Goal: Task Accomplishment & Management: Manage account settings

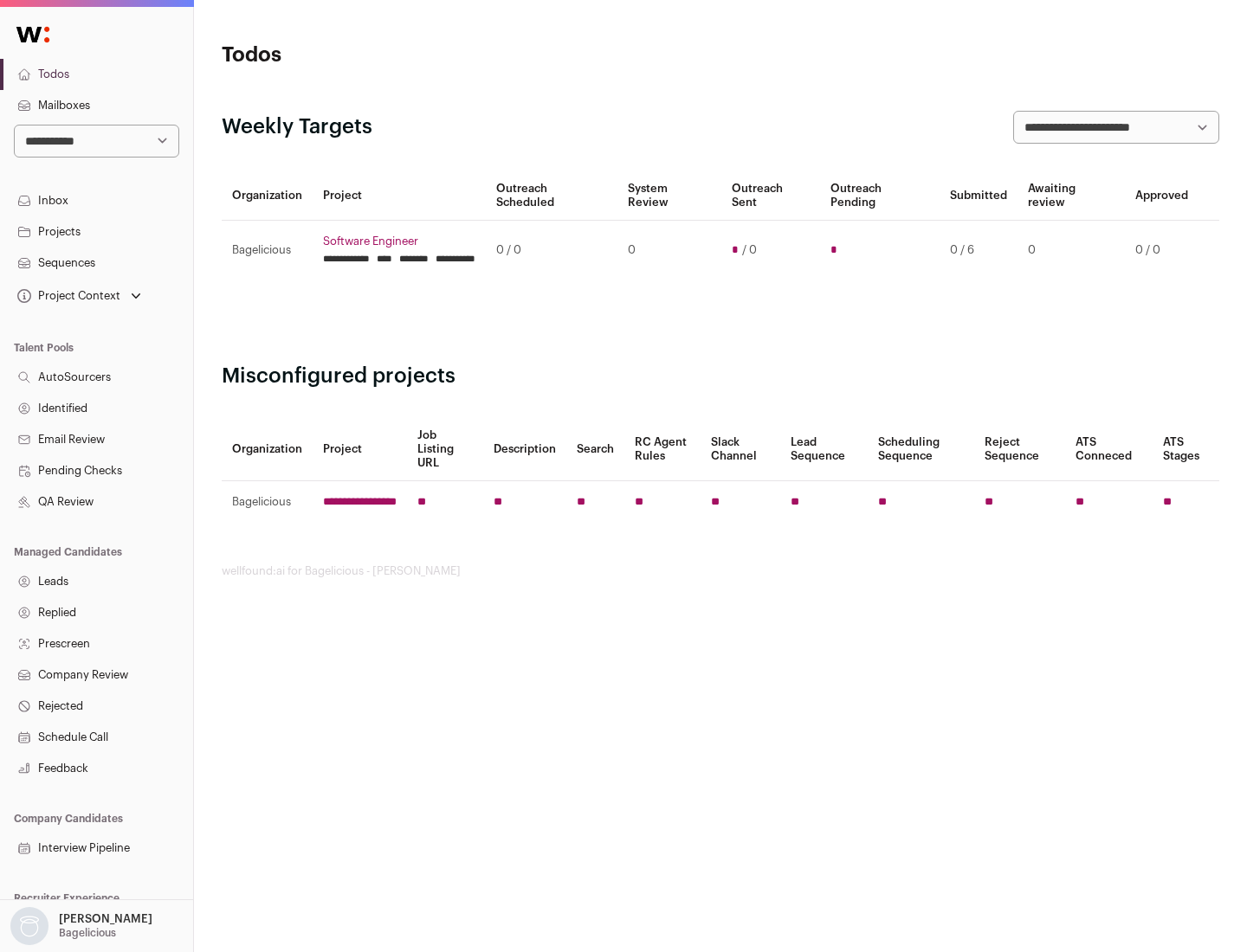
click at [97, 231] on link "Projects" at bounding box center [97, 231] width 193 height 31
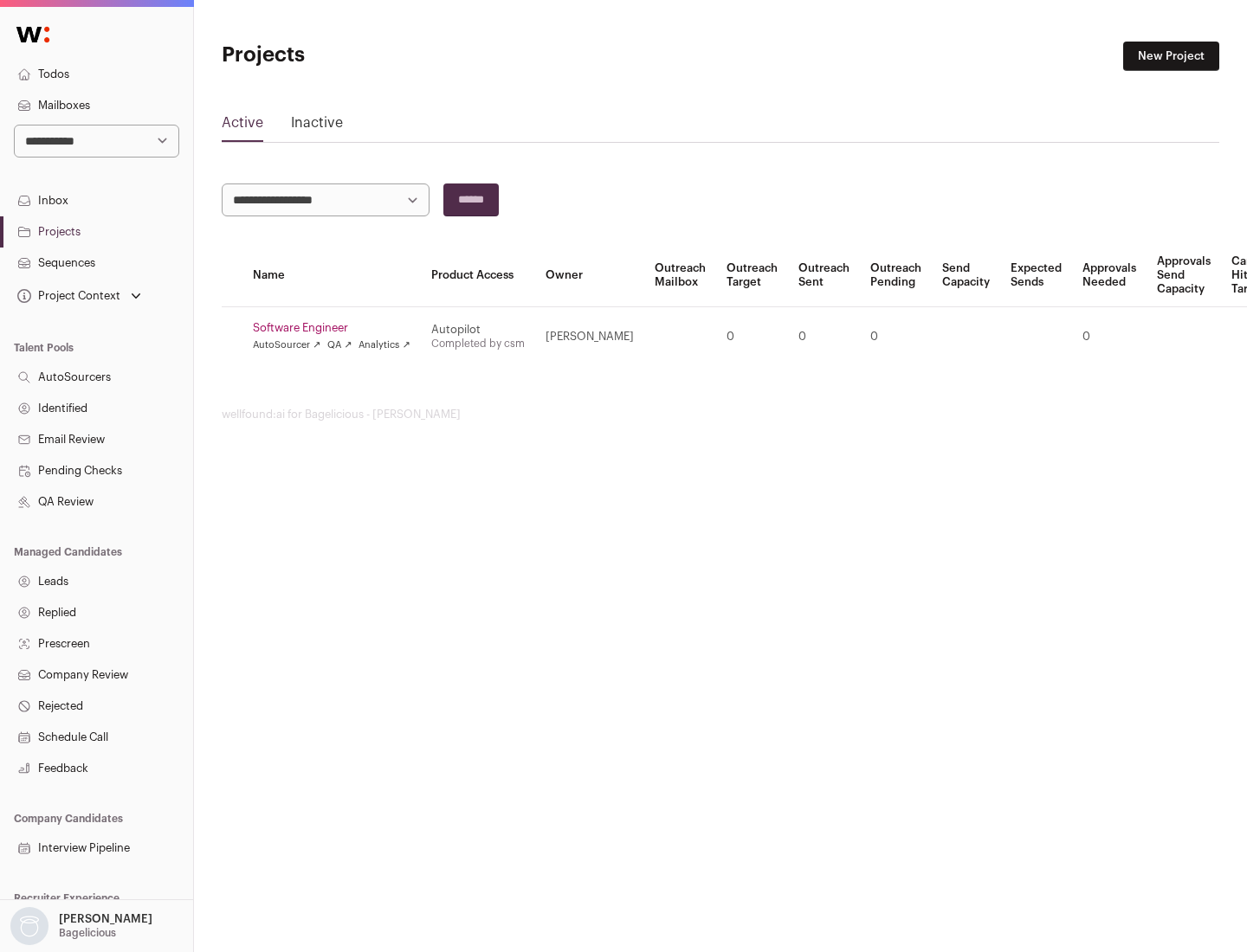
click at [336, 328] on link "Software Engineer" at bounding box center [331, 328] width 157 height 14
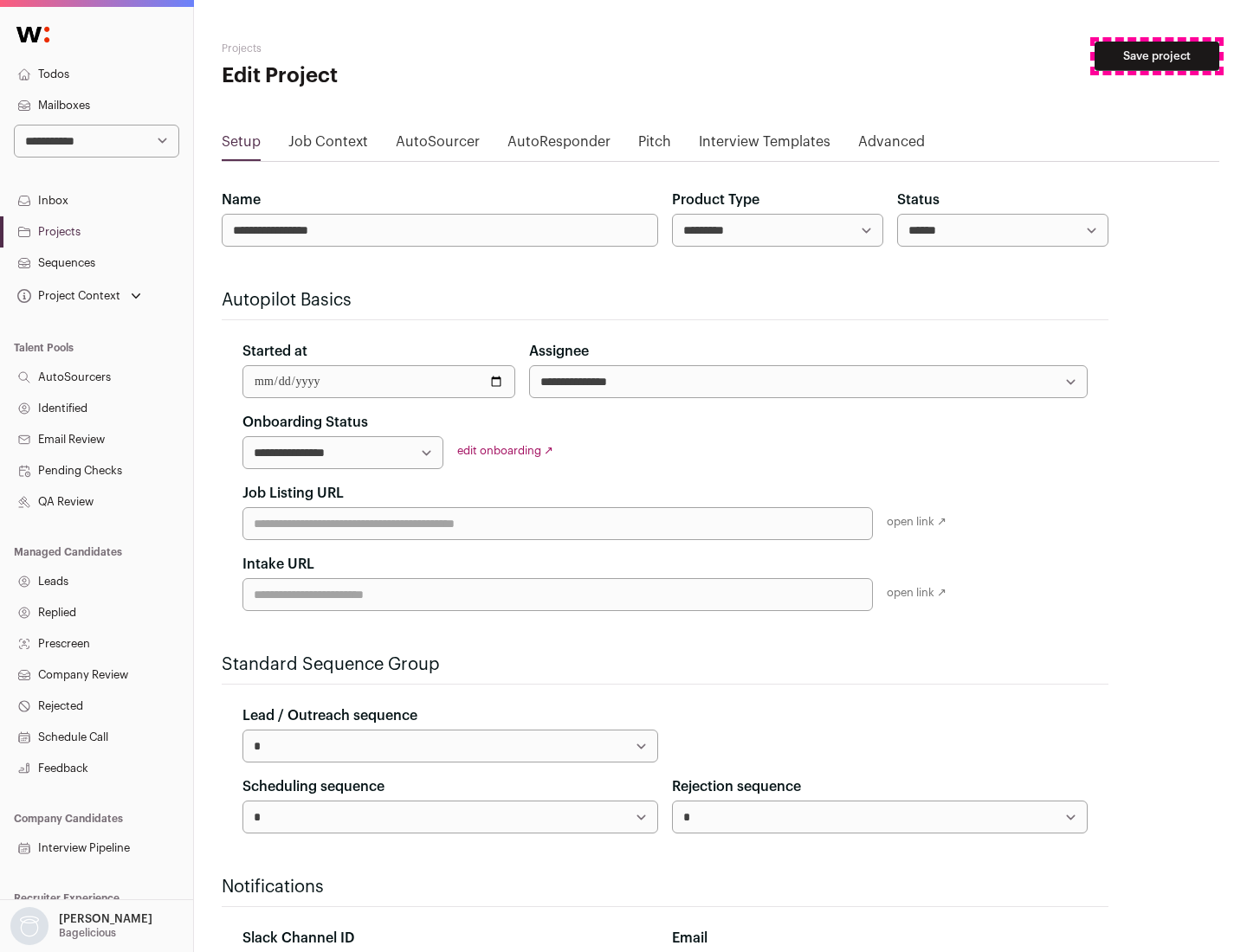
click at [1156, 57] on button "Save project" at bounding box center [1156, 57] width 124 height 30
